Goal: Transaction & Acquisition: Download file/media

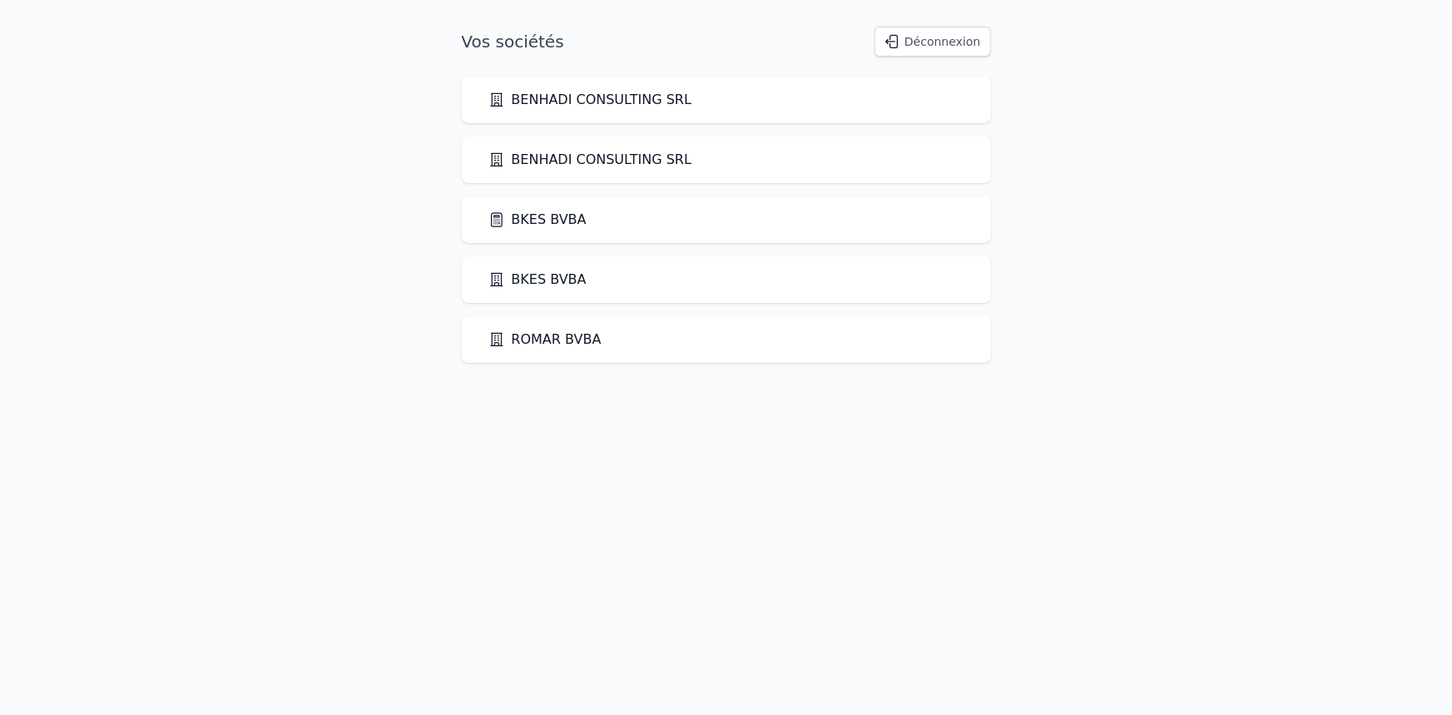
click at [558, 277] on link "BKES BVBA" at bounding box center [538, 280] width 98 height 20
click at [548, 216] on link "BKES BVBA" at bounding box center [538, 220] width 98 height 20
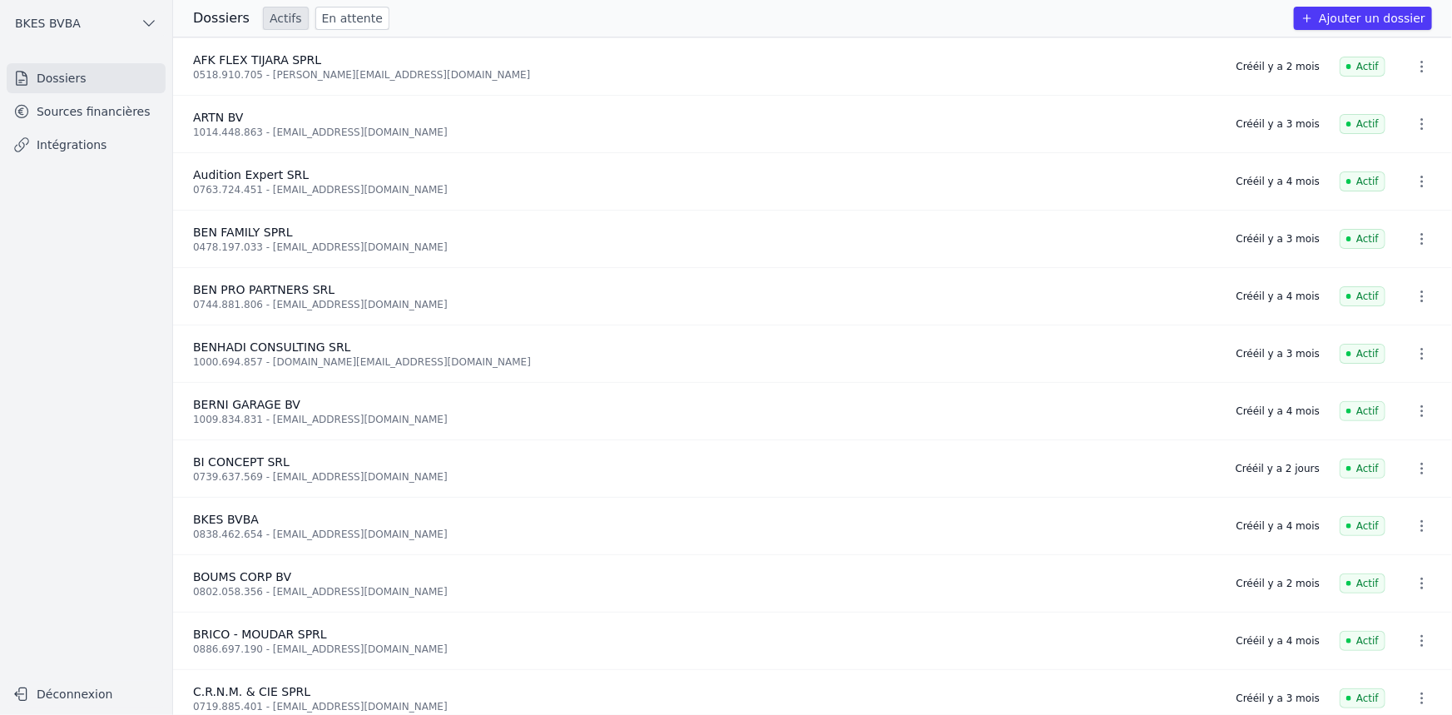
click at [77, 111] on link "Sources financières" at bounding box center [86, 112] width 159 height 30
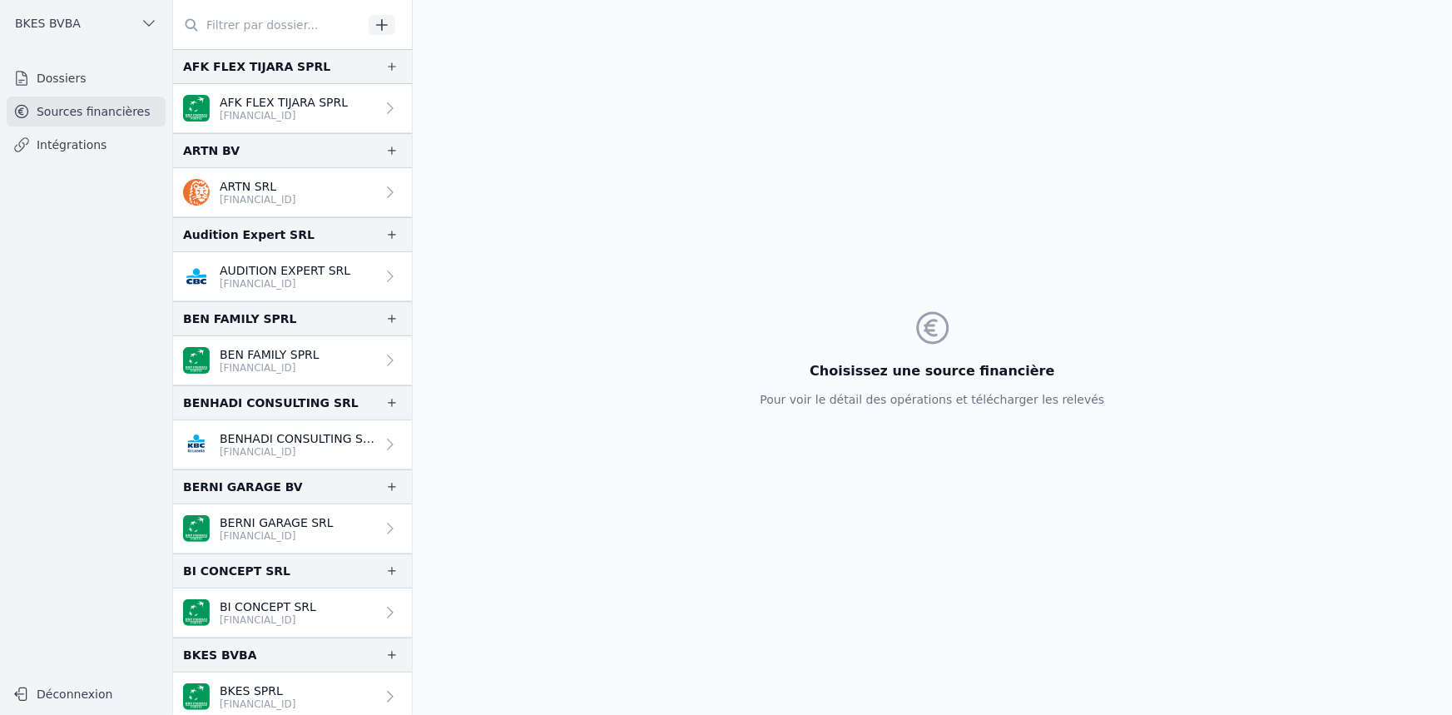
scroll to position [25, 0]
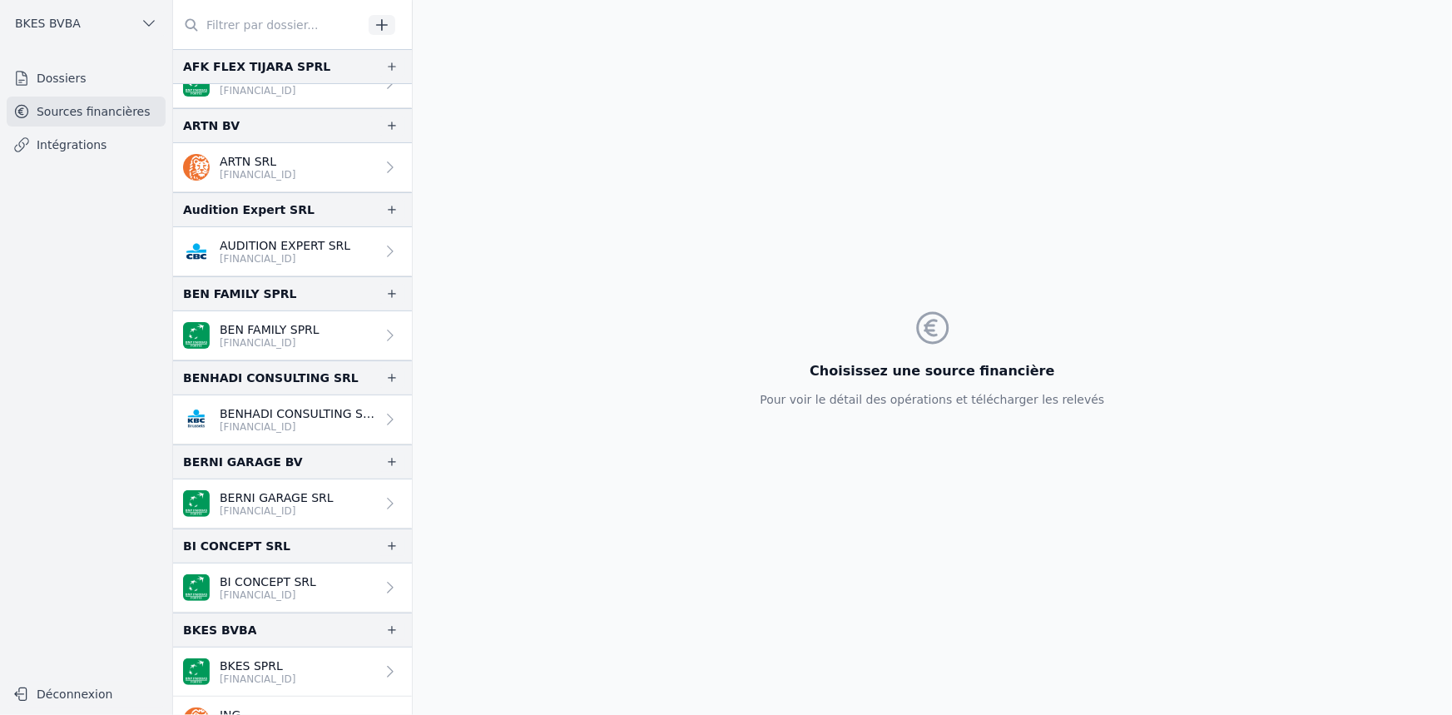
click at [251, 578] on p "BI CONCEPT SRL" at bounding box center [268, 581] width 97 height 17
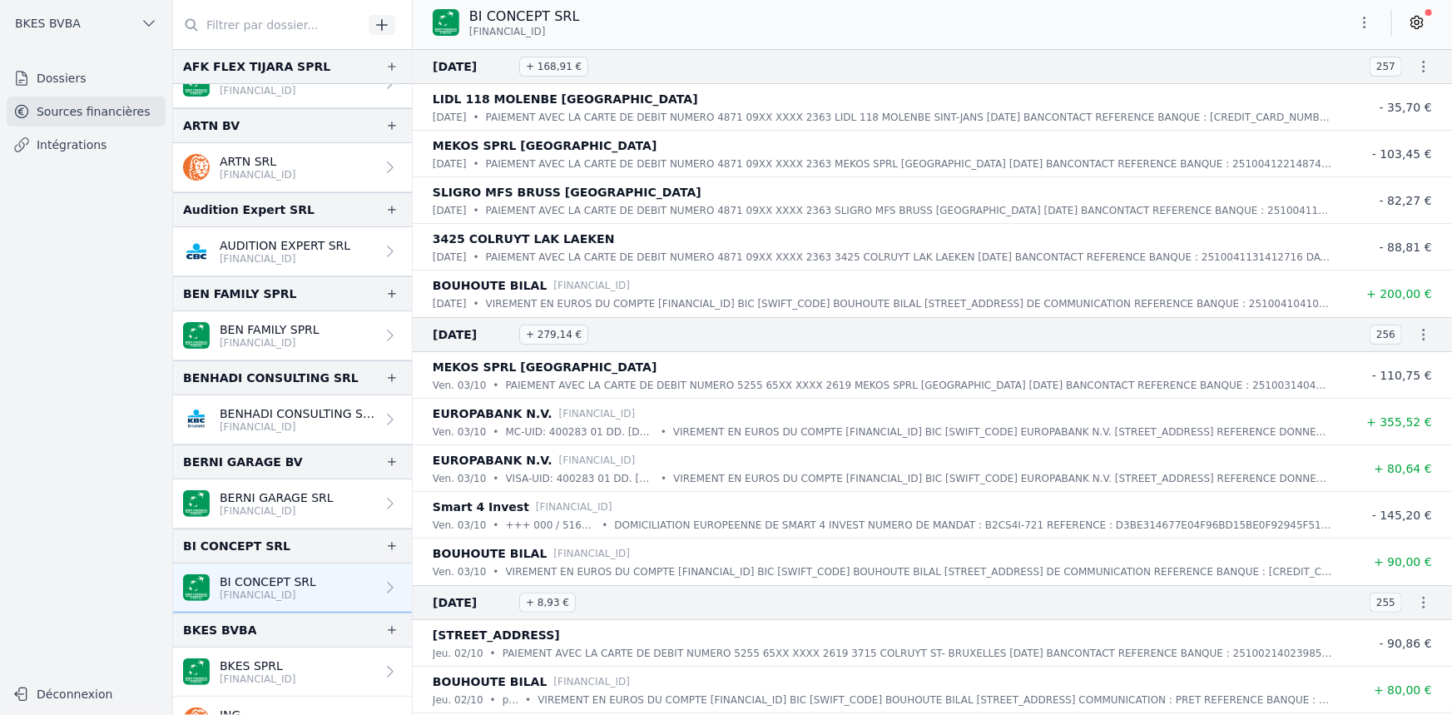
click at [1373, 22] on icon "button" at bounding box center [1365, 22] width 17 height 17
click at [1318, 92] on button "Exporter" at bounding box center [1326, 88] width 120 height 31
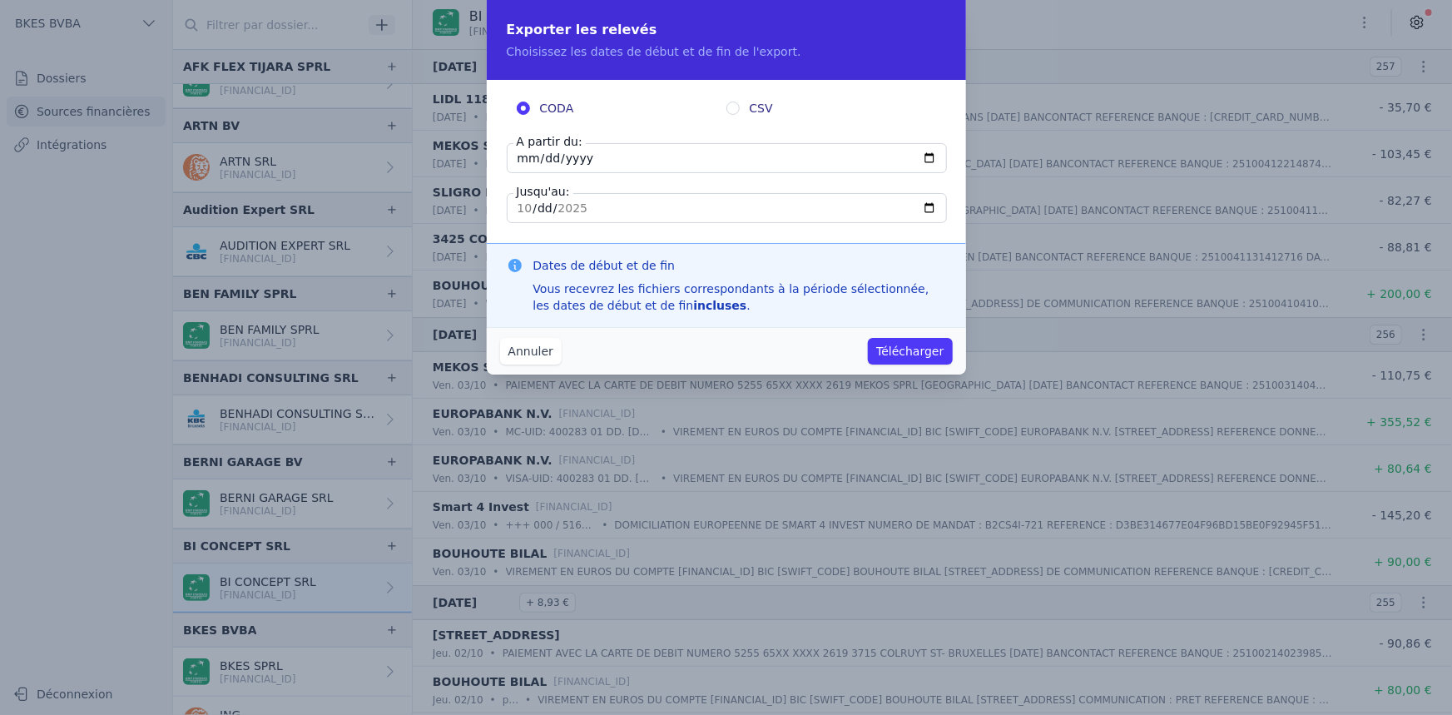
click at [604, 148] on input "[DATE]" at bounding box center [727, 158] width 440 height 30
click at [599, 156] on input "[DATE]" at bounding box center [727, 158] width 440 height 30
click at [574, 159] on input "[DATE]" at bounding box center [727, 158] width 440 height 30
type input "[DATE]"
click at [544, 160] on input "[DATE]" at bounding box center [727, 158] width 440 height 30
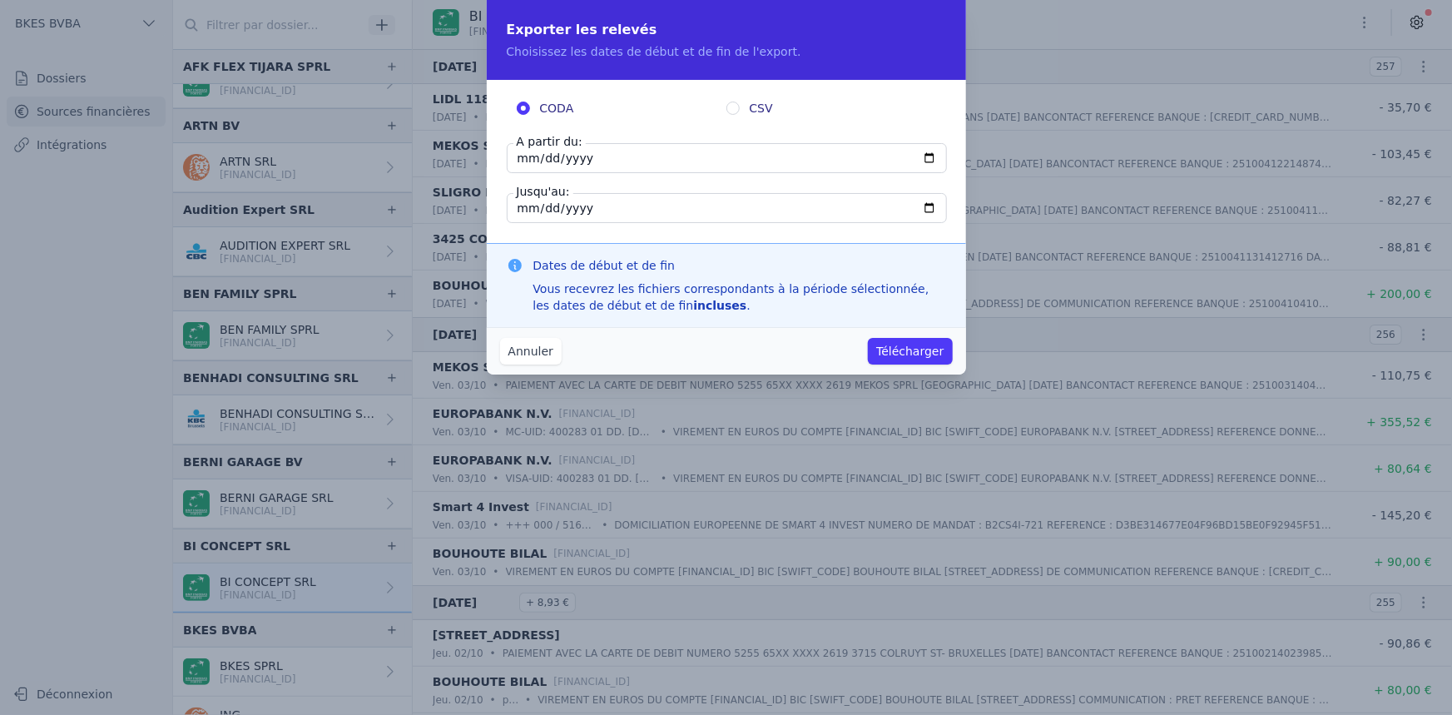
type input "[DATE]"
click at [527, 154] on input "[DATE]" at bounding box center [727, 158] width 440 height 30
type input "[DATE]"
click at [553, 204] on input "[DATE]" at bounding box center [727, 208] width 440 height 30
type input "[DATE]"
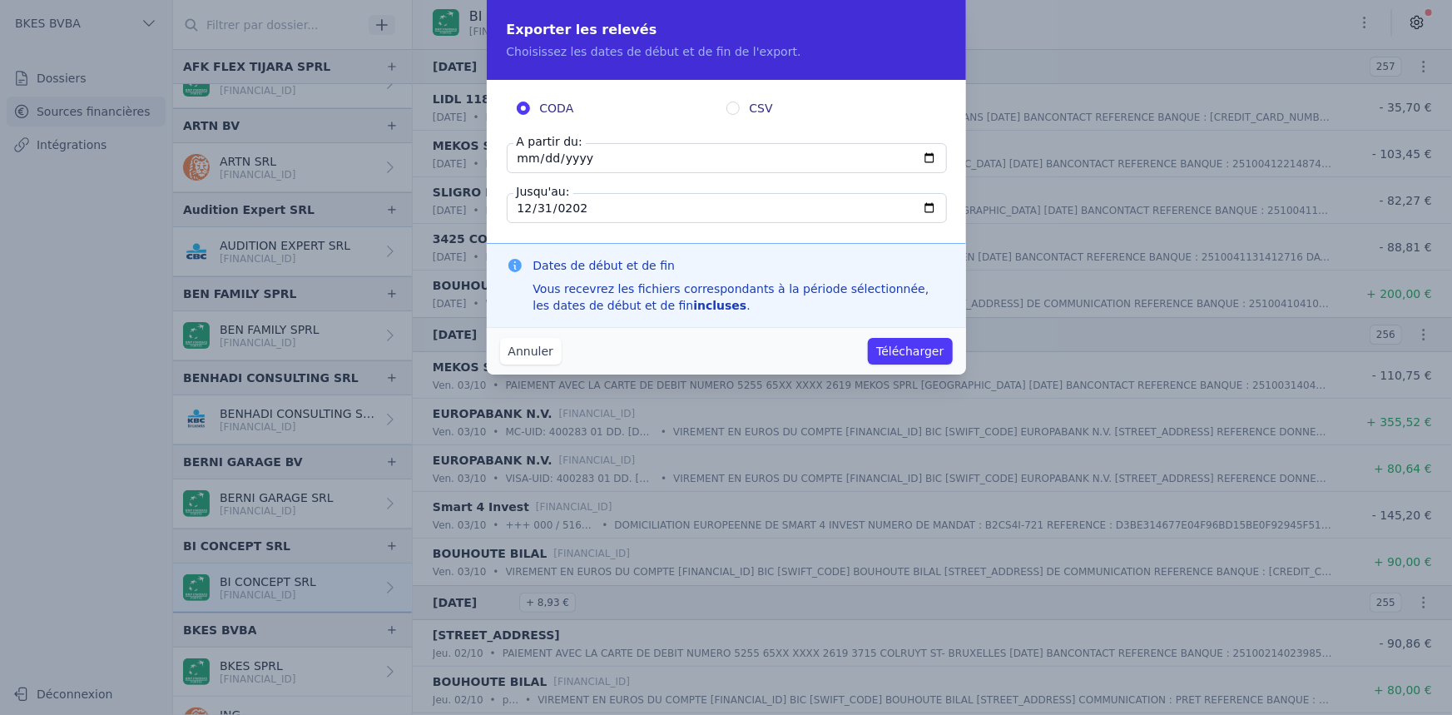
click at [899, 354] on button "Télécharger" at bounding box center [910, 351] width 84 height 27
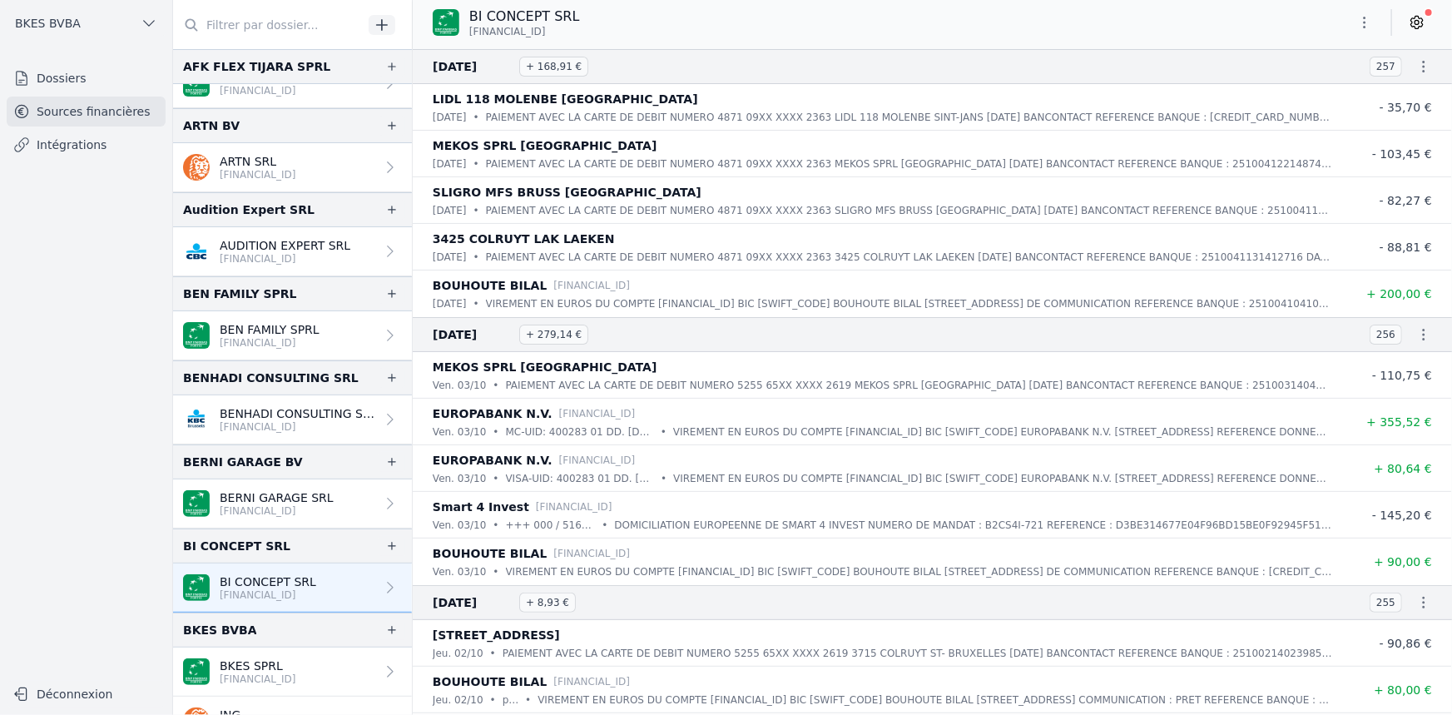
drag, startPoint x: 564, startPoint y: 33, endPoint x: 467, endPoint y: 34, distance: 97.4
click at [467, 34] on div "BI CONCEPT SRL [FINANCIAL_ID]" at bounding box center [506, 23] width 147 height 32
copy span "[FINANCIAL_ID]"
